Goal: Connect with others: Connect with others

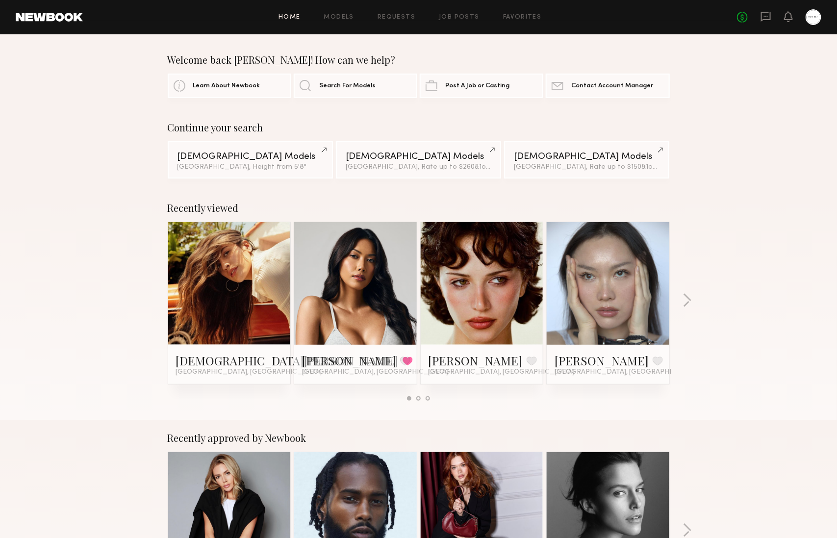
click at [225, 284] on link at bounding box center [230, 283] width 60 height 123
click at [483, 279] on link at bounding box center [482, 283] width 60 height 123
click at [766, 16] on icon at bounding box center [766, 16] width 4 height 1
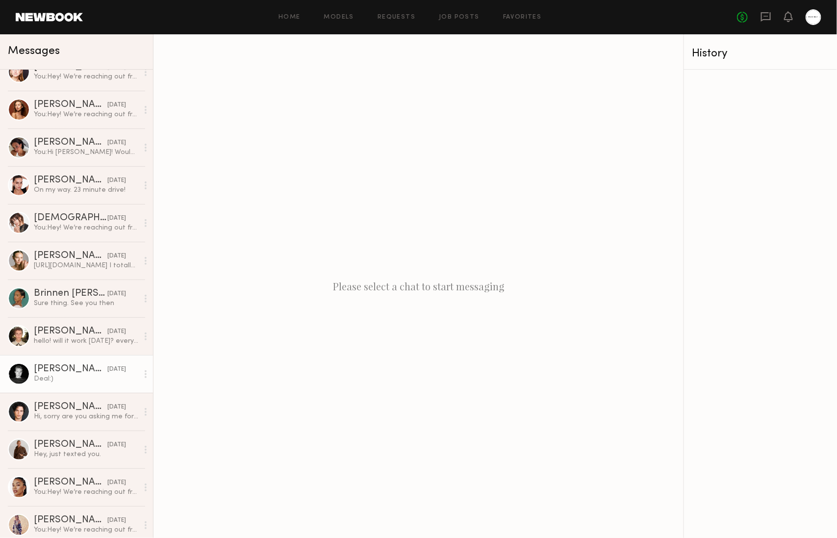
scroll to position [1548, 0]
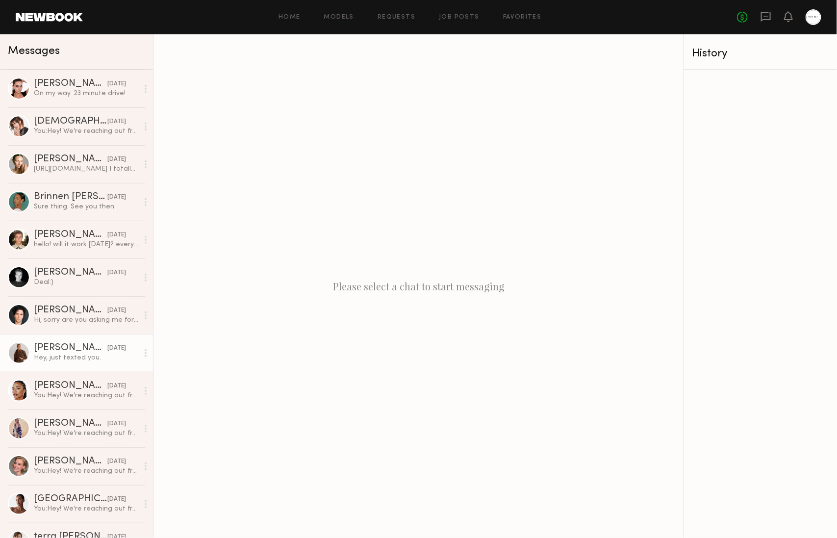
click at [94, 334] on link "Nik K. 06/05/2025 Hey, just texted you." at bounding box center [76, 353] width 153 height 38
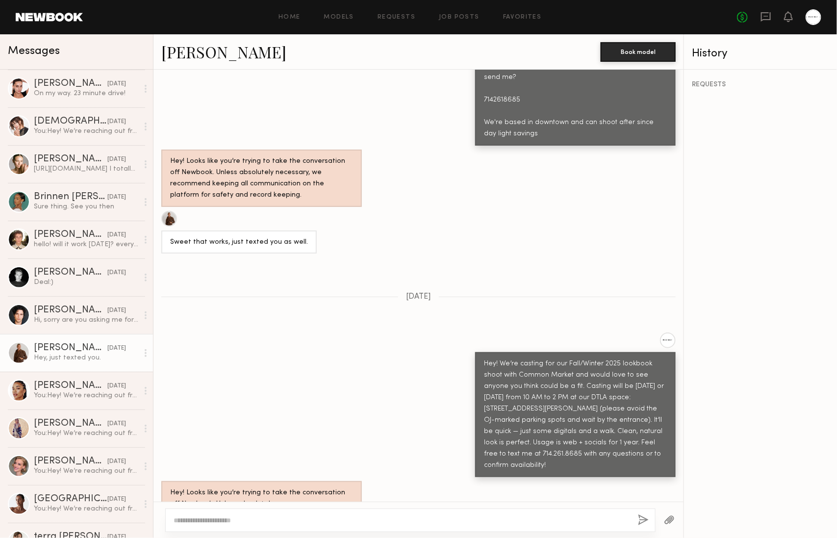
scroll to position [913, 0]
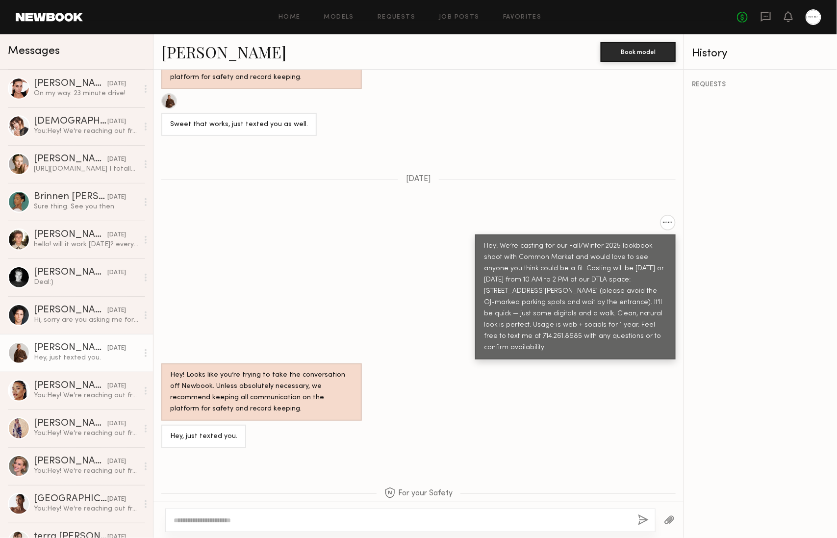
click at [188, 56] on link "Nik K." at bounding box center [223, 51] width 125 height 21
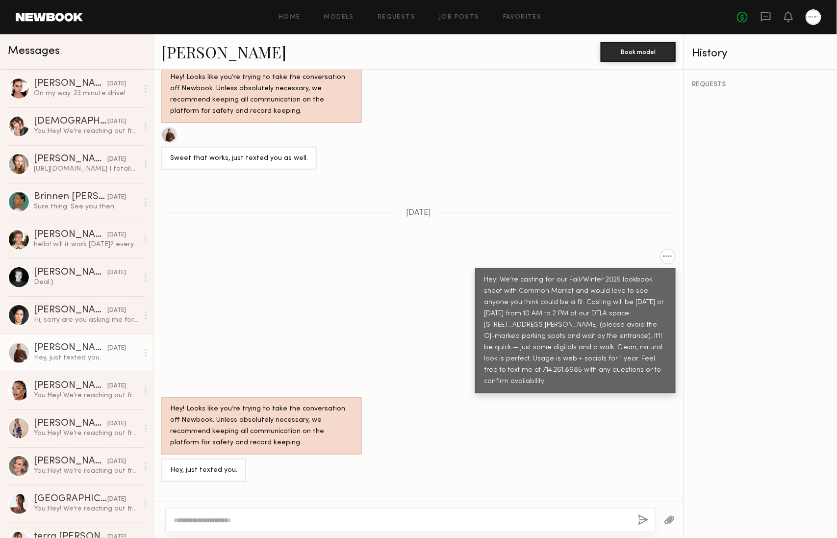
scroll to position [887, 0]
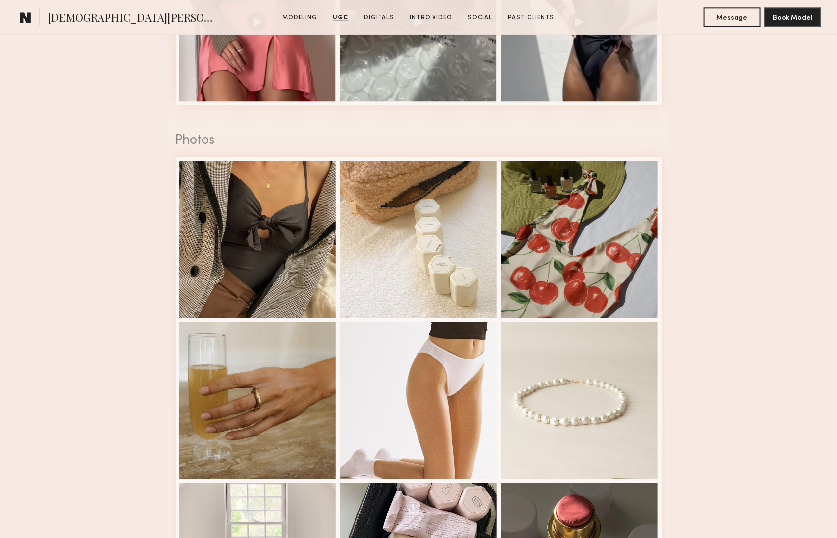
scroll to position [1452, 0]
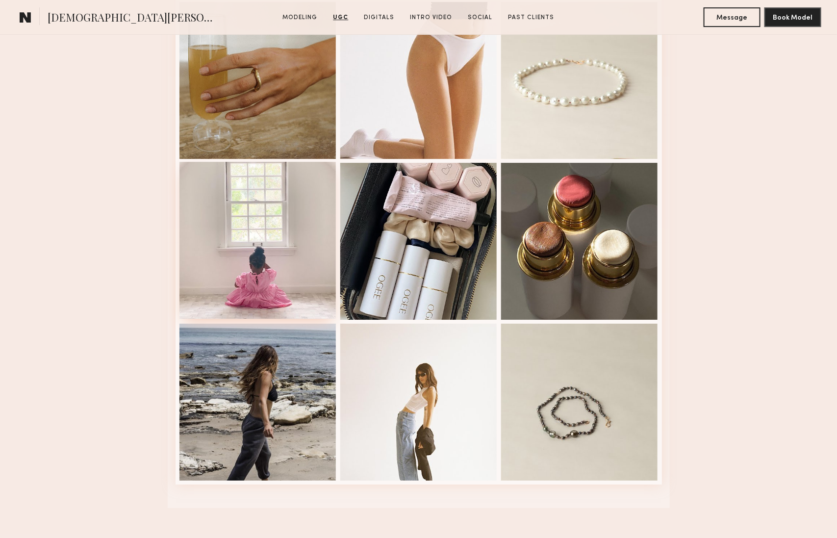
click at [258, 270] on div at bounding box center [257, 240] width 157 height 157
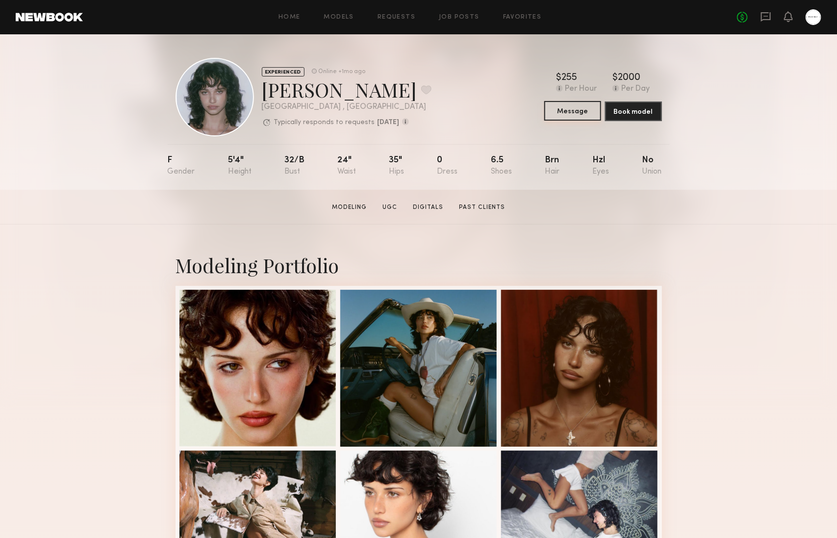
click at [581, 113] on button "Message" at bounding box center [572, 111] width 57 height 20
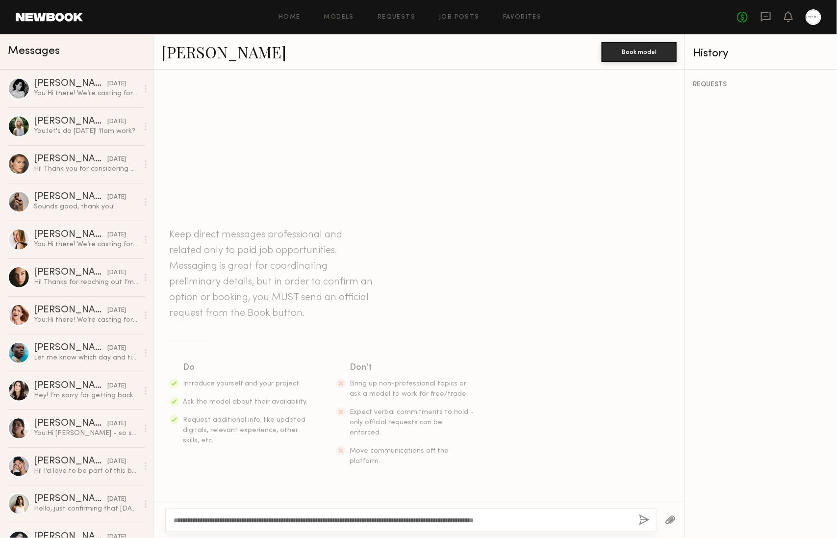
type textarea "**********"
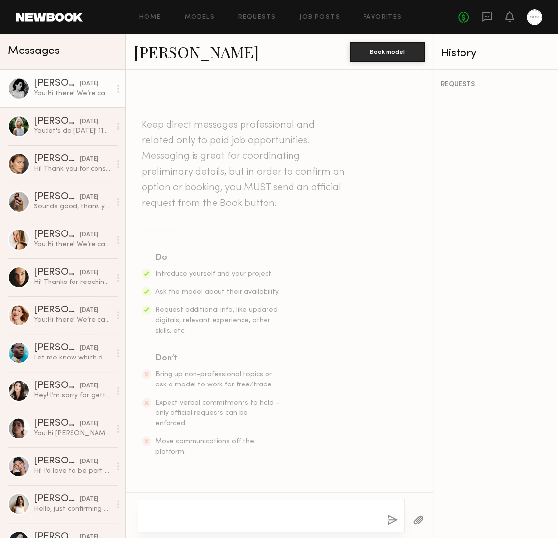
click at [51, 94] on div "You: Hi there! We’re casting for an upcoming shoot (e-comm + social) and would …" at bounding box center [72, 93] width 77 height 9
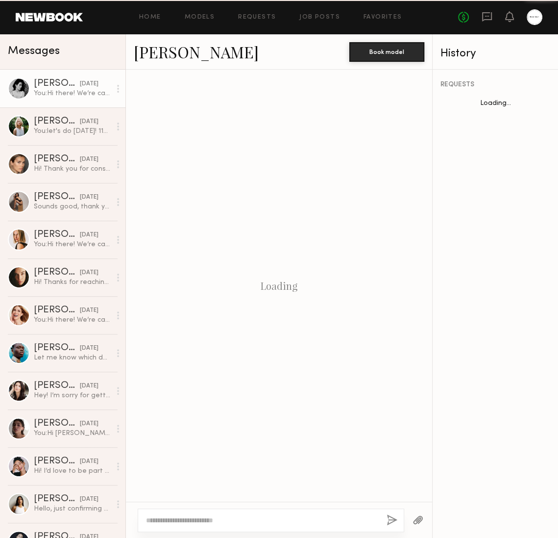
scroll to position [196, 0]
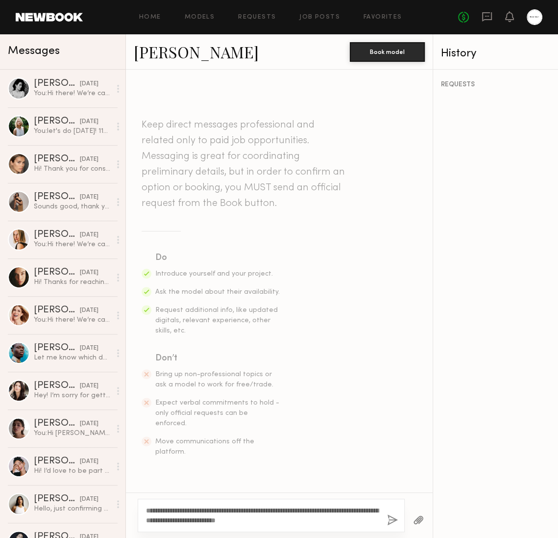
type textarea "**********"
click at [388, 521] on button "button" at bounding box center [392, 520] width 11 height 12
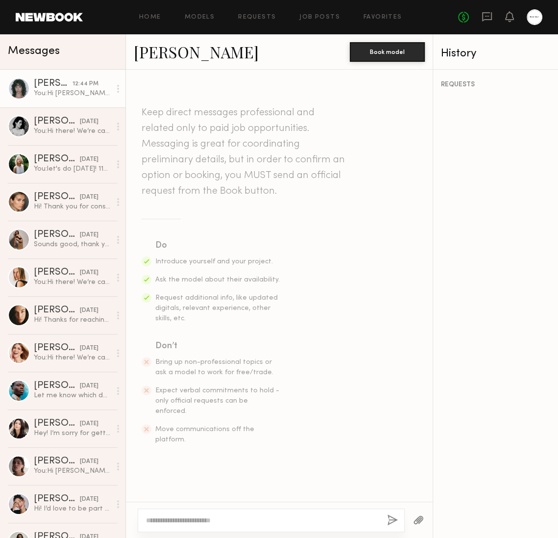
scroll to position [105, 0]
